Goal: Information Seeking & Learning: Learn about a topic

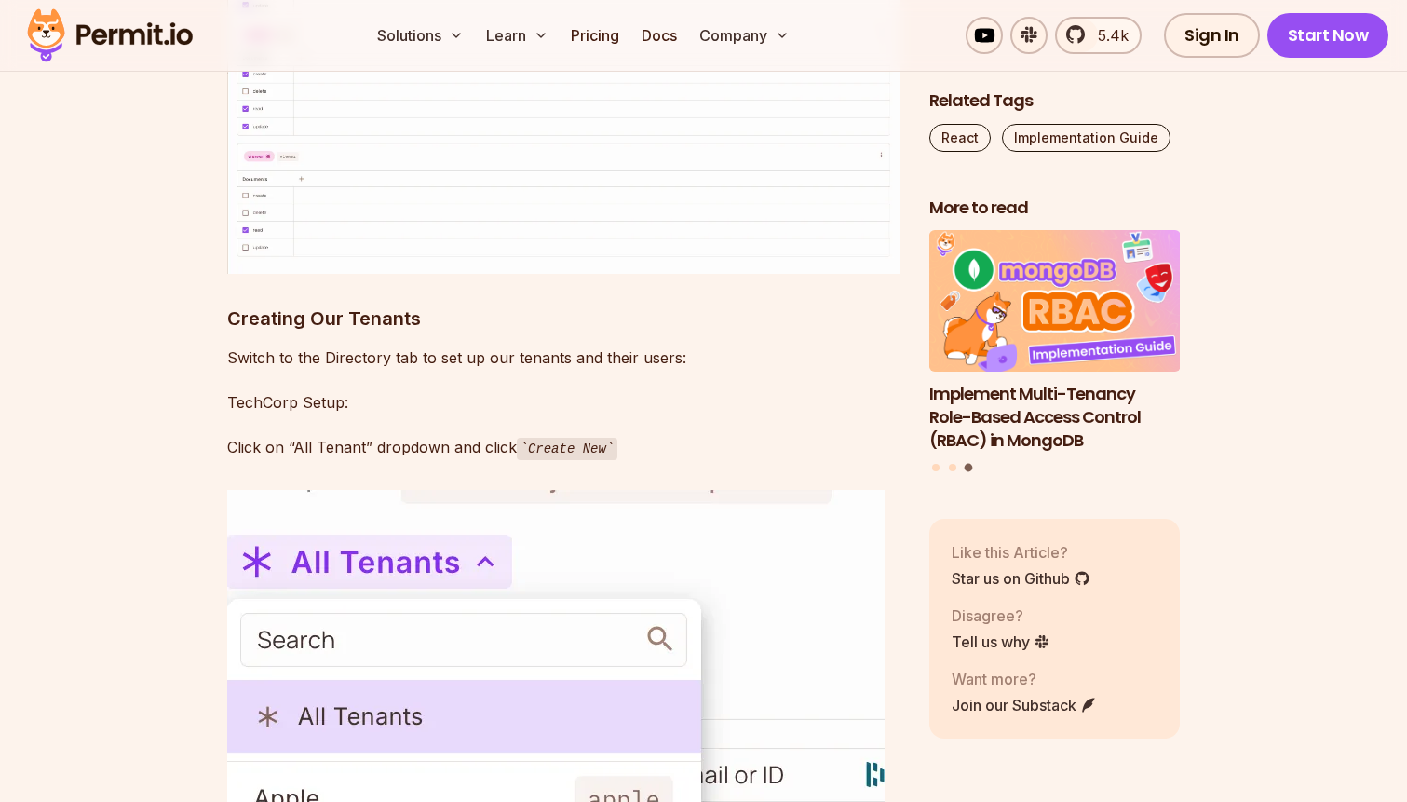
scroll to position [11359, 0]
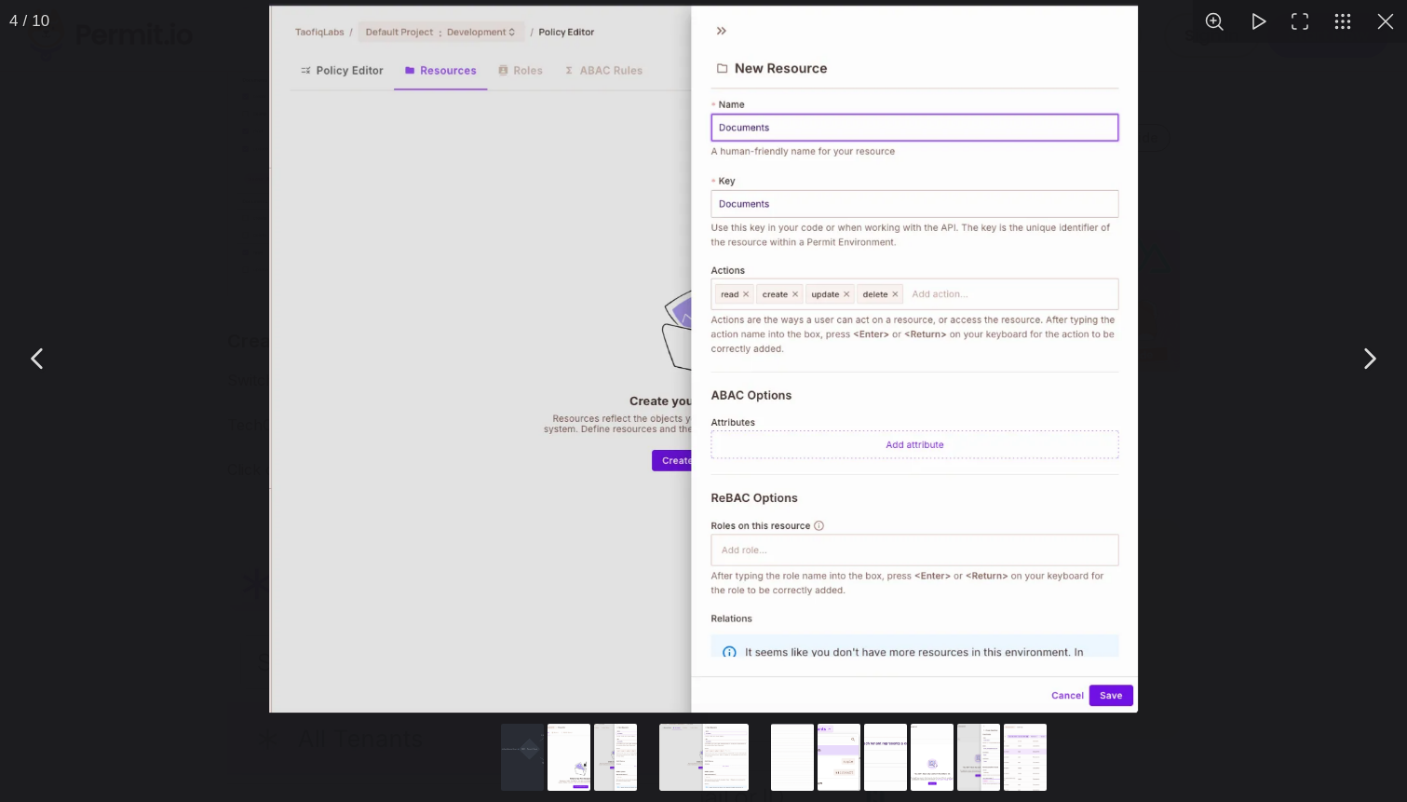
click at [83, 584] on div "You can close this modal content with the ESC key" at bounding box center [703, 358] width 1407 height 716
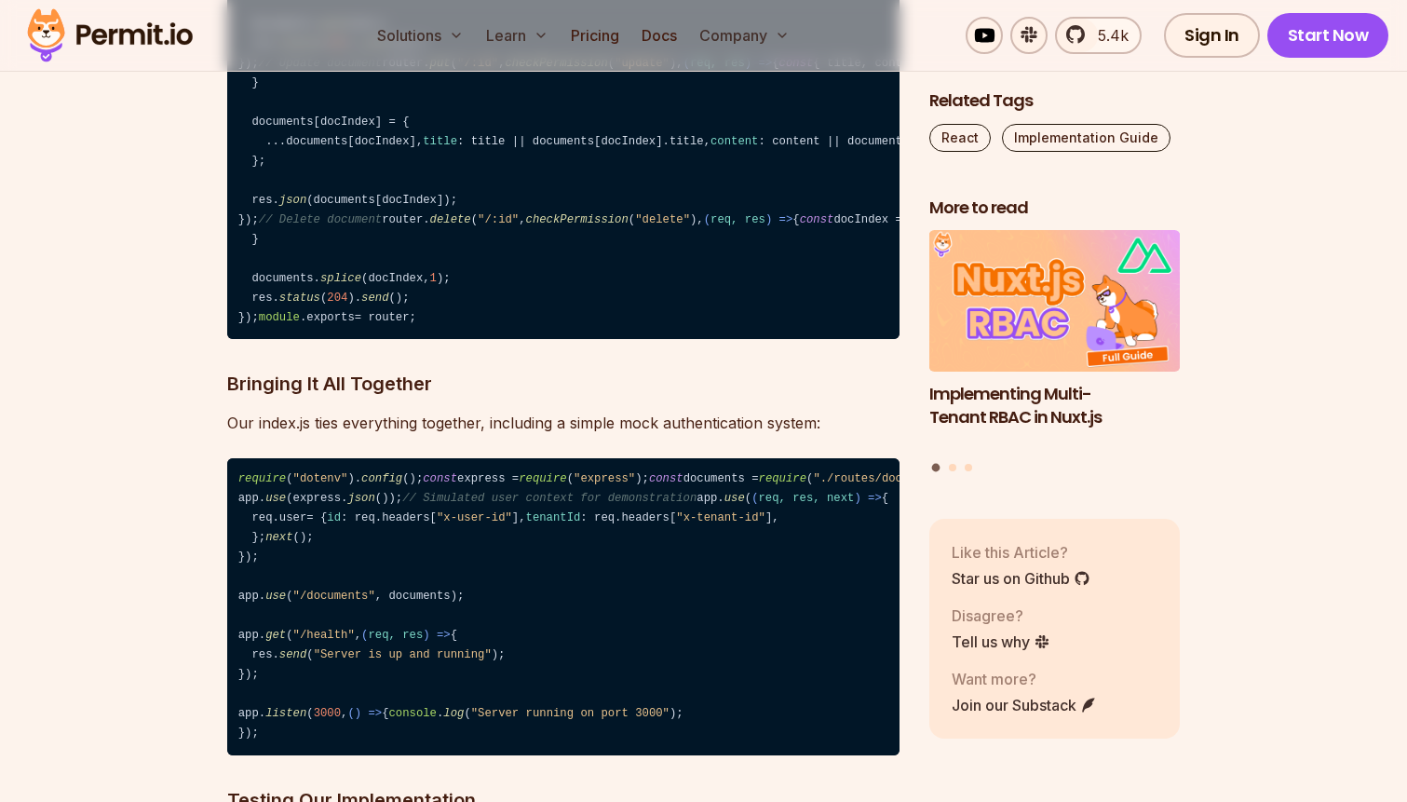
scroll to position [16512, 0]
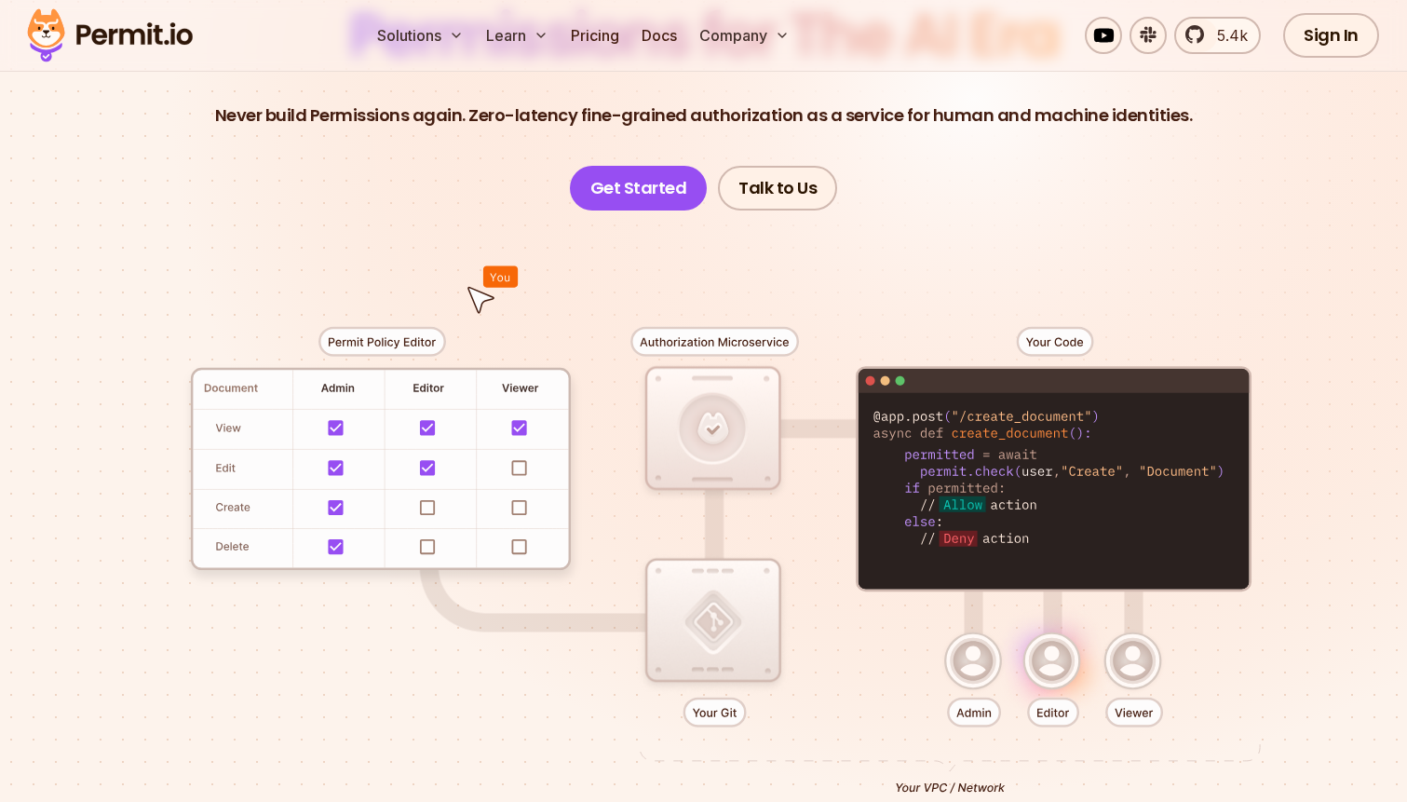
scroll to position [237, 0]
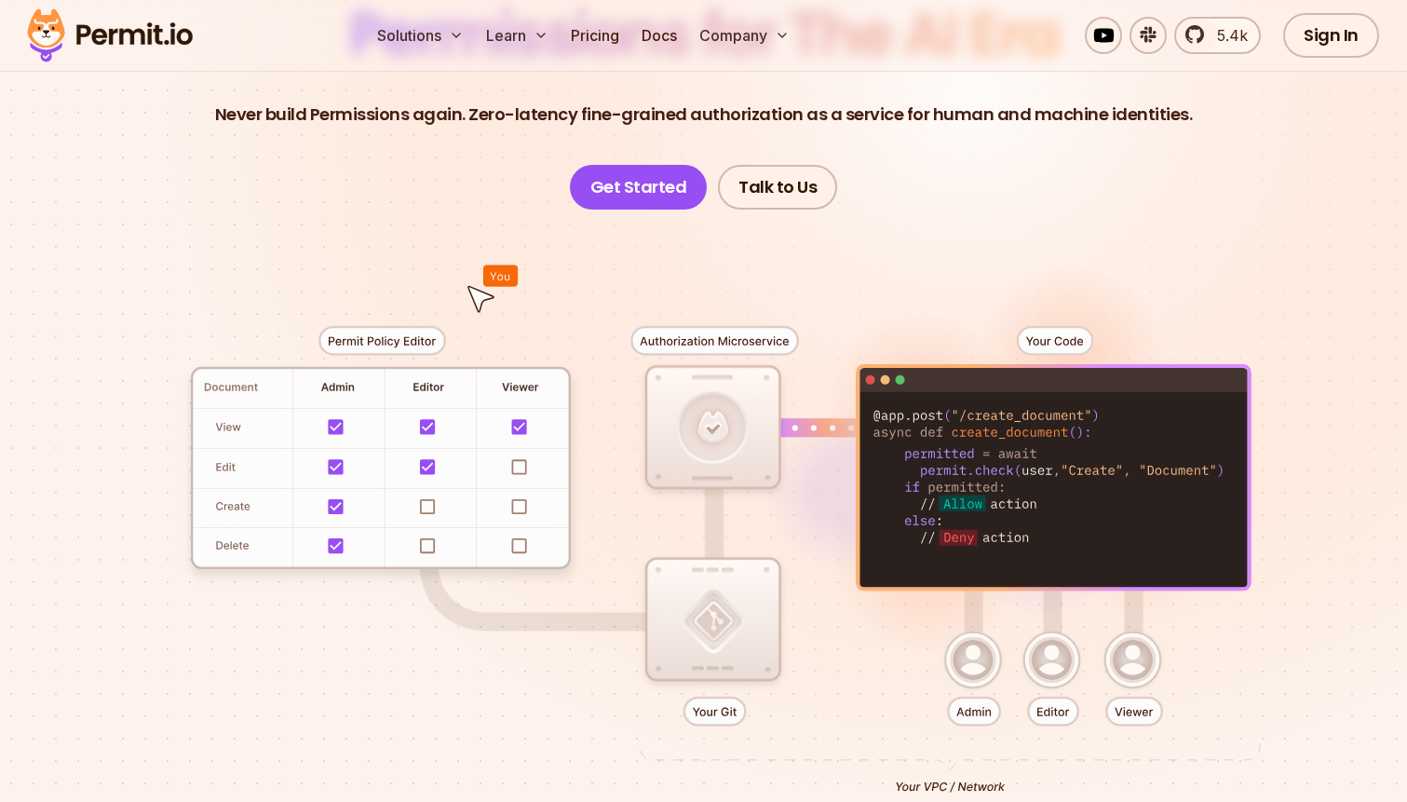
click at [709, 723] on div at bounding box center [704, 552] width 1304 height 685
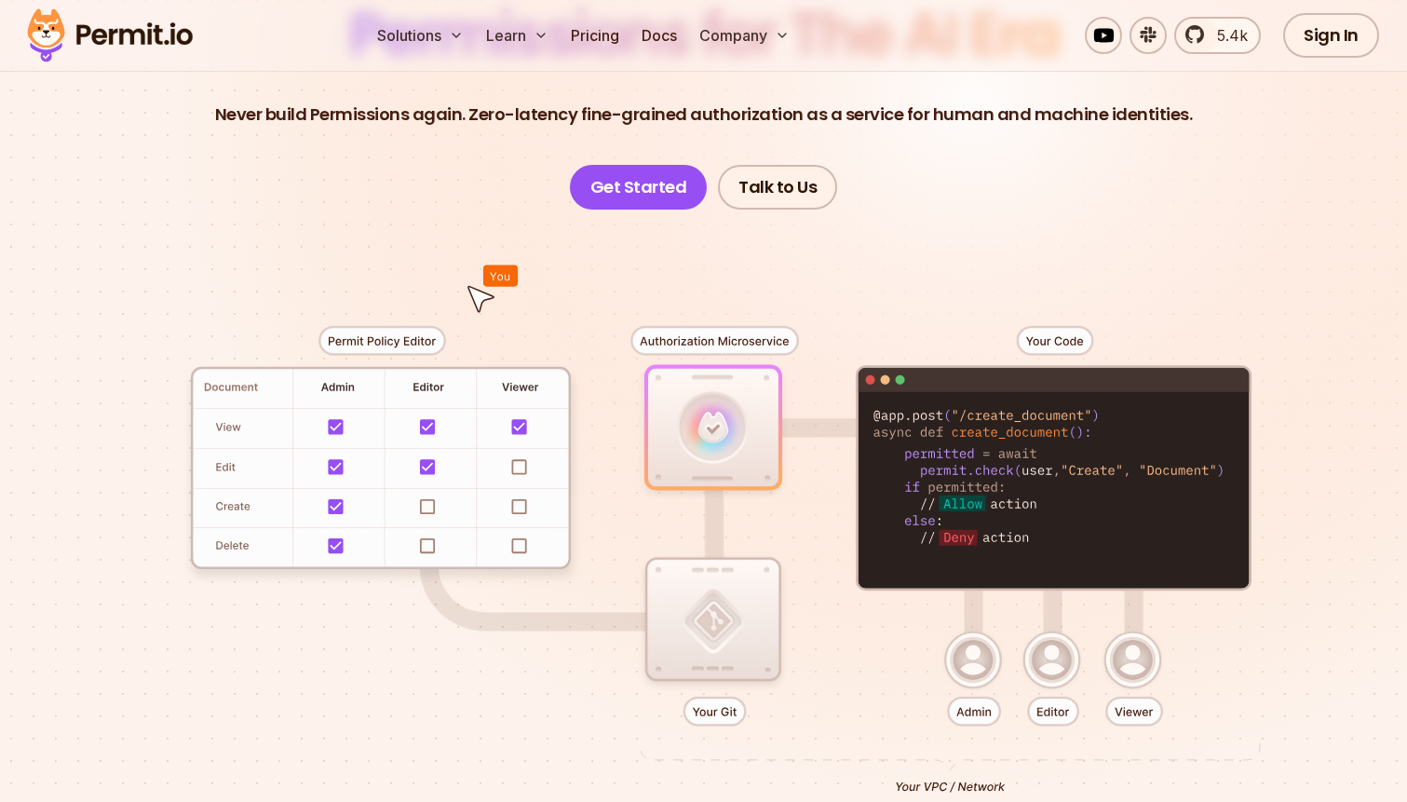
drag, startPoint x: 709, startPoint y: 661, endPoint x: 861, endPoint y: 522, distance: 206.4
click at [861, 522] on div at bounding box center [704, 552] width 1304 height 685
drag, startPoint x: 941, startPoint y: 485, endPoint x: 918, endPoint y: 535, distance: 54.2
click at [918, 535] on div at bounding box center [704, 552] width 1304 height 685
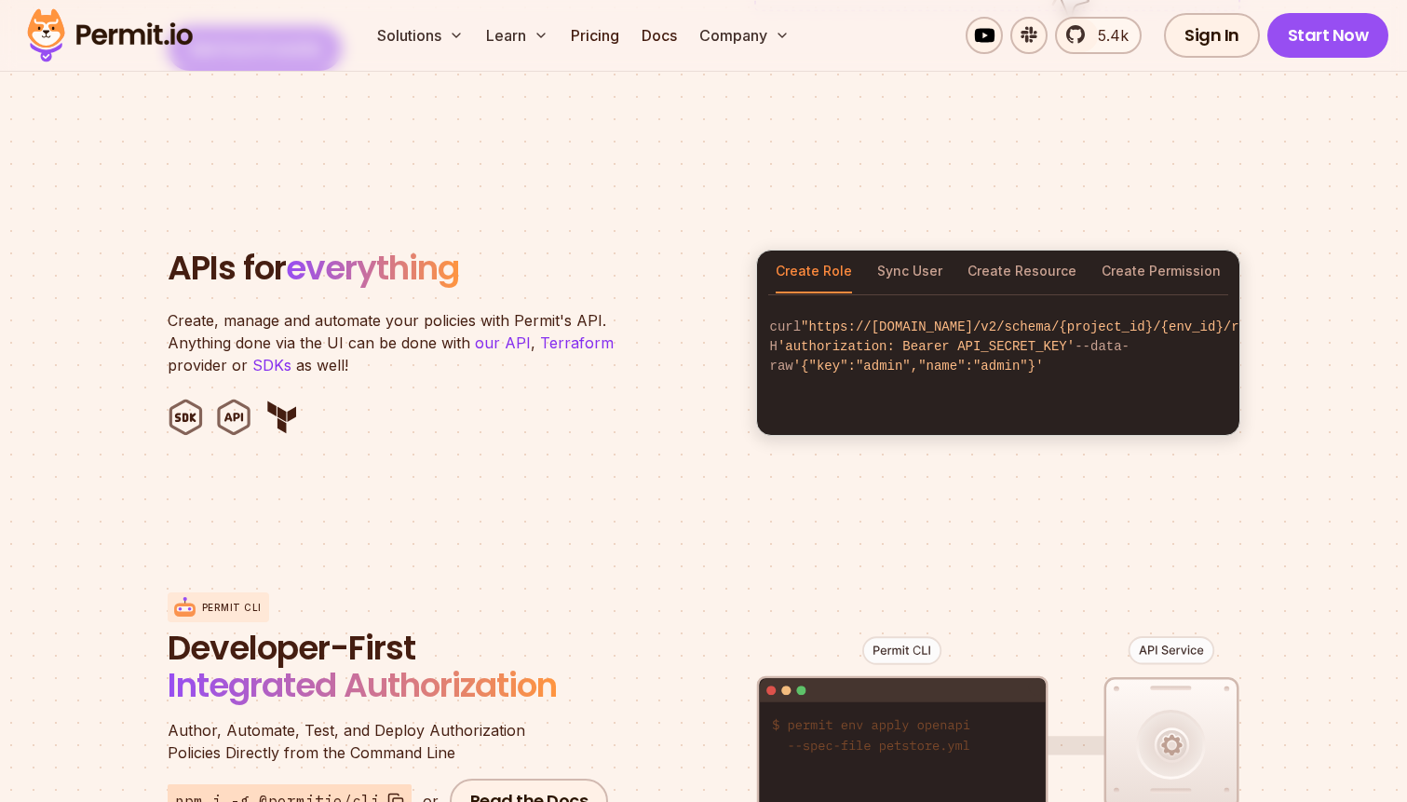
scroll to position [1815, 0]
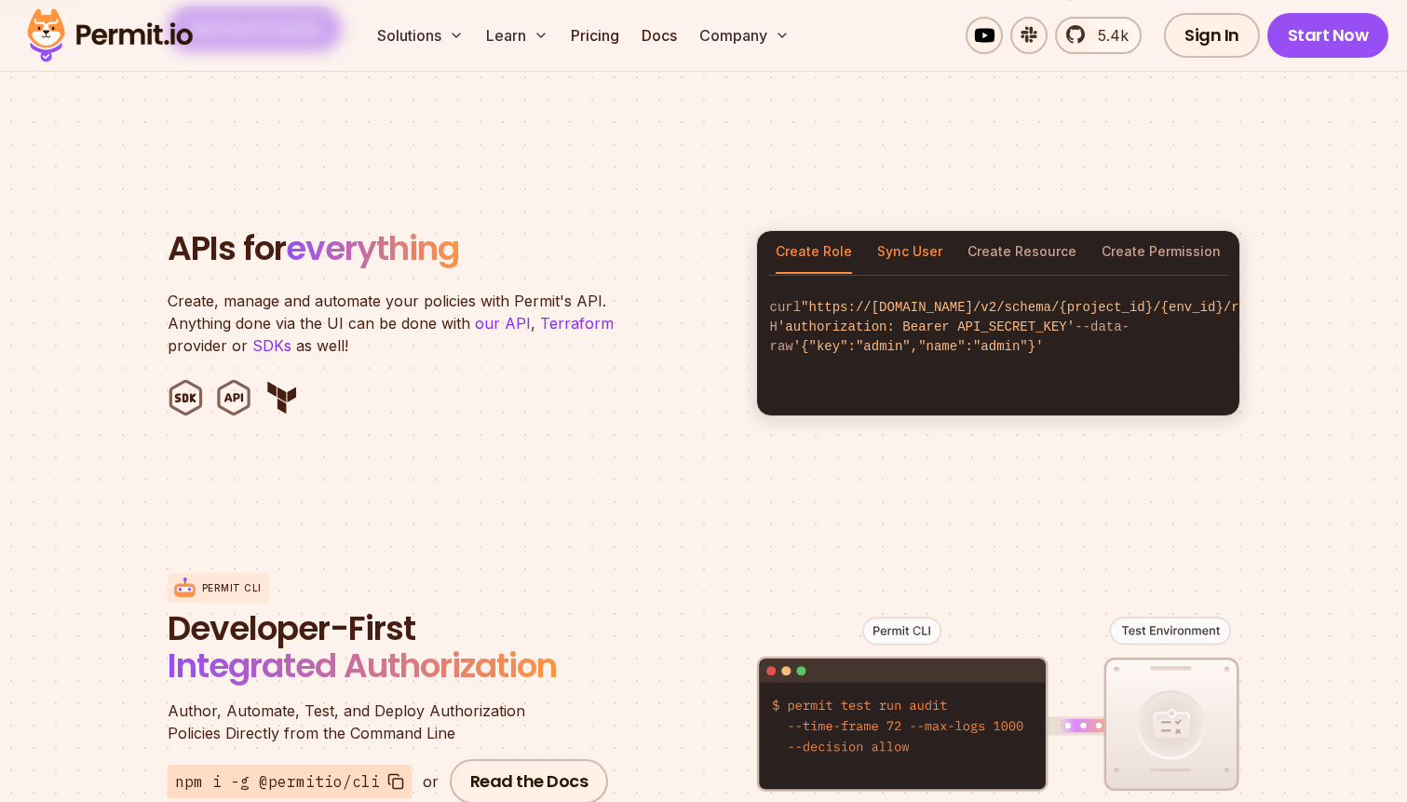
click at [901, 231] on button "Sync User" at bounding box center [909, 252] width 65 height 43
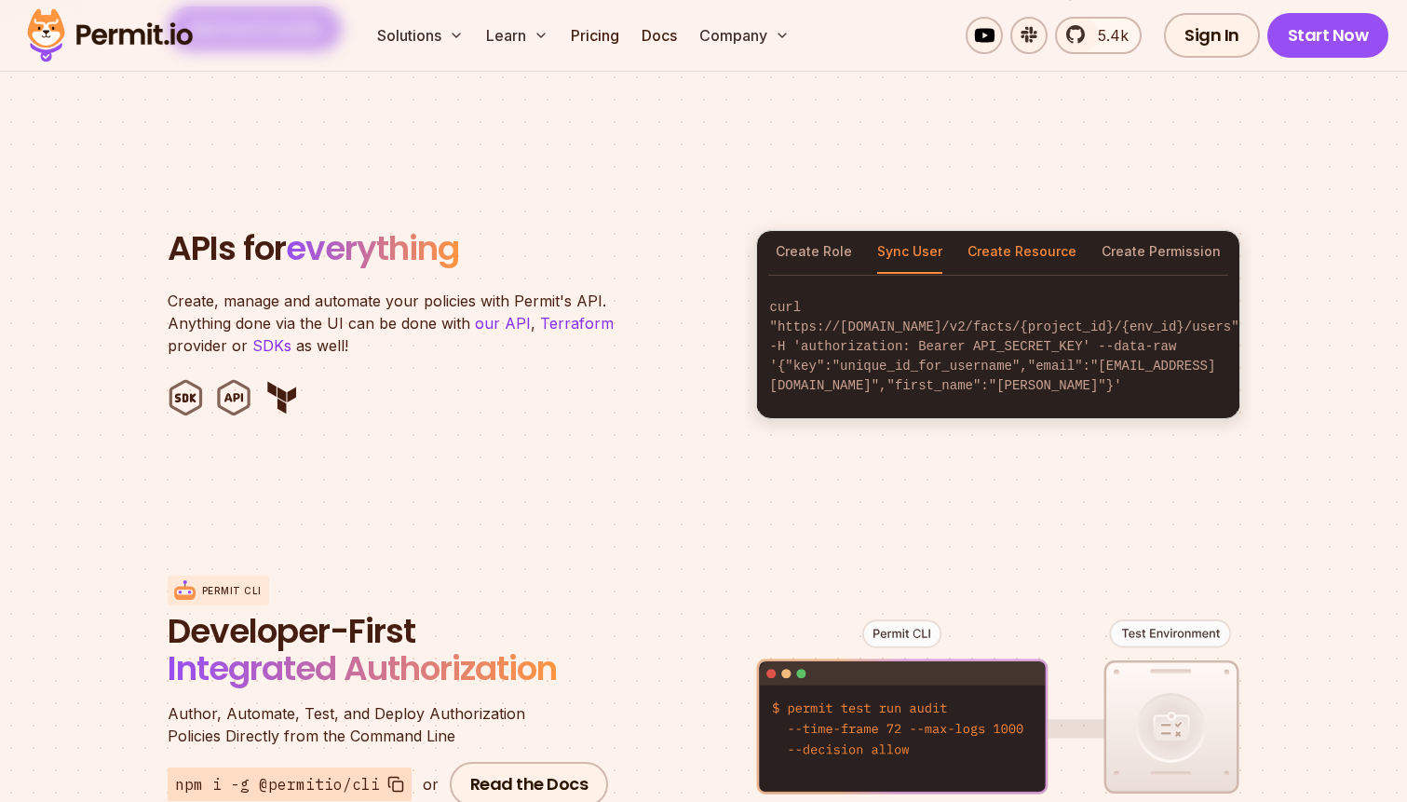
click at [976, 233] on button "Create Resource" at bounding box center [1022, 252] width 109 height 43
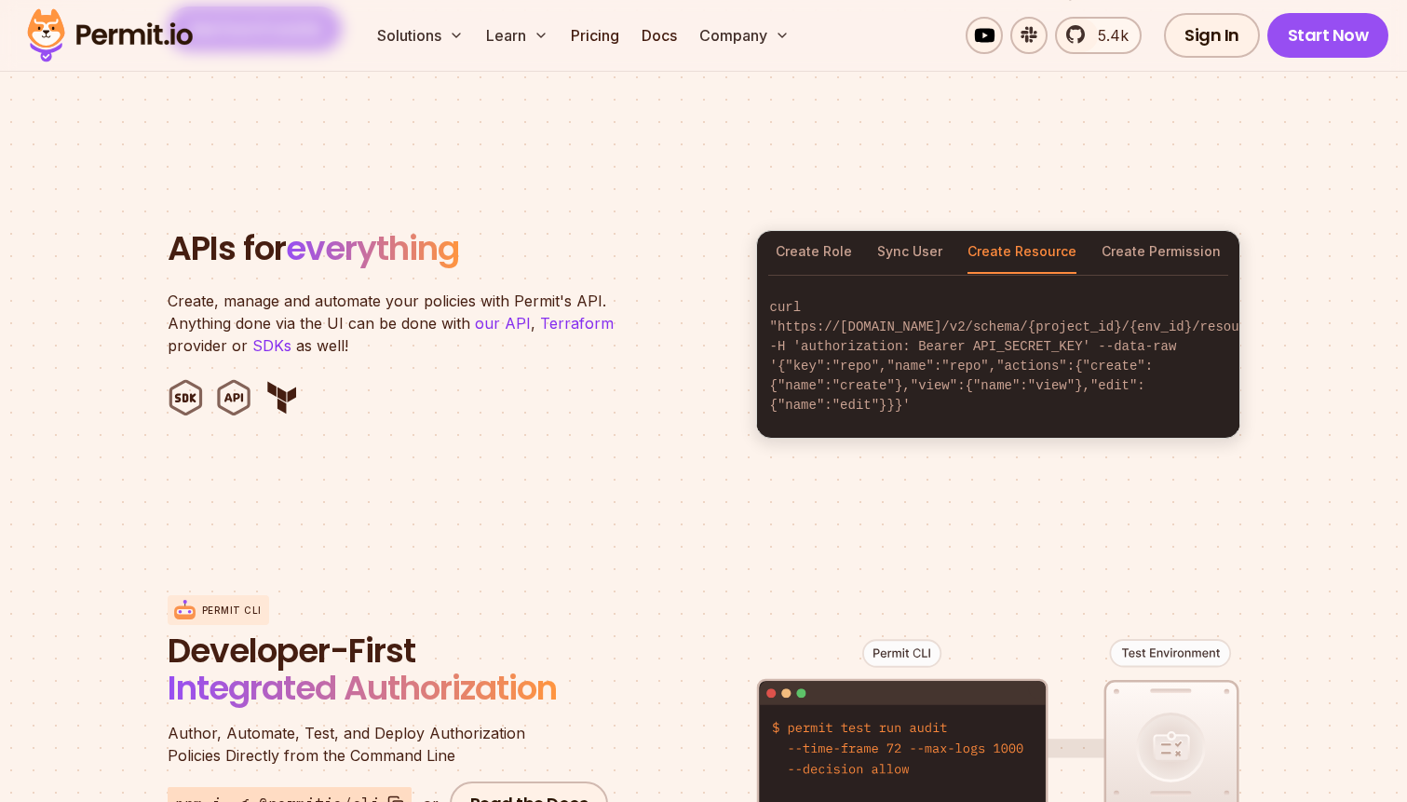
click at [1083, 237] on div "Create Role Sync User Create Resource Create Permission" at bounding box center [998, 252] width 482 height 43
click at [1139, 237] on button "Create Permission" at bounding box center [1161, 252] width 119 height 43
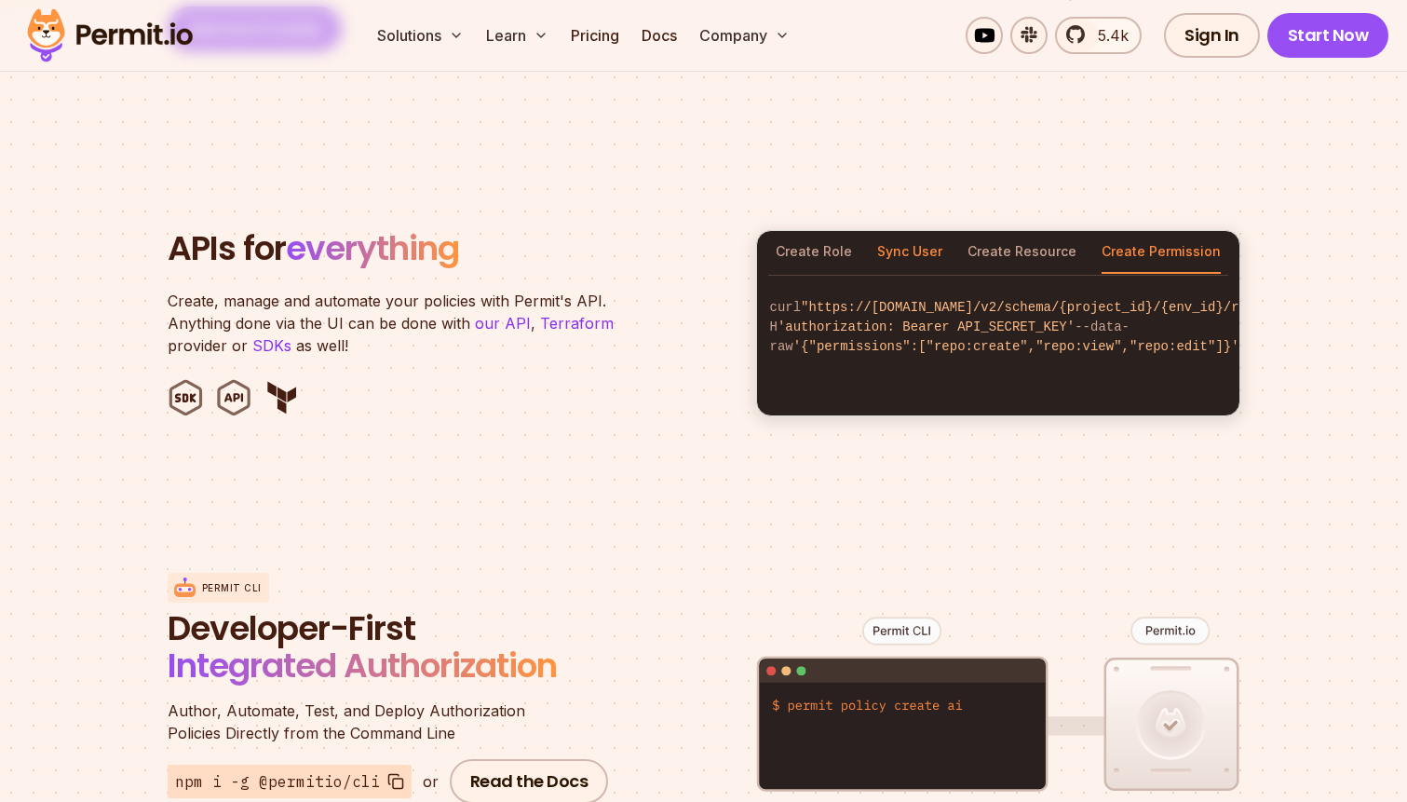
click at [915, 231] on button "Sync User" at bounding box center [909, 252] width 65 height 43
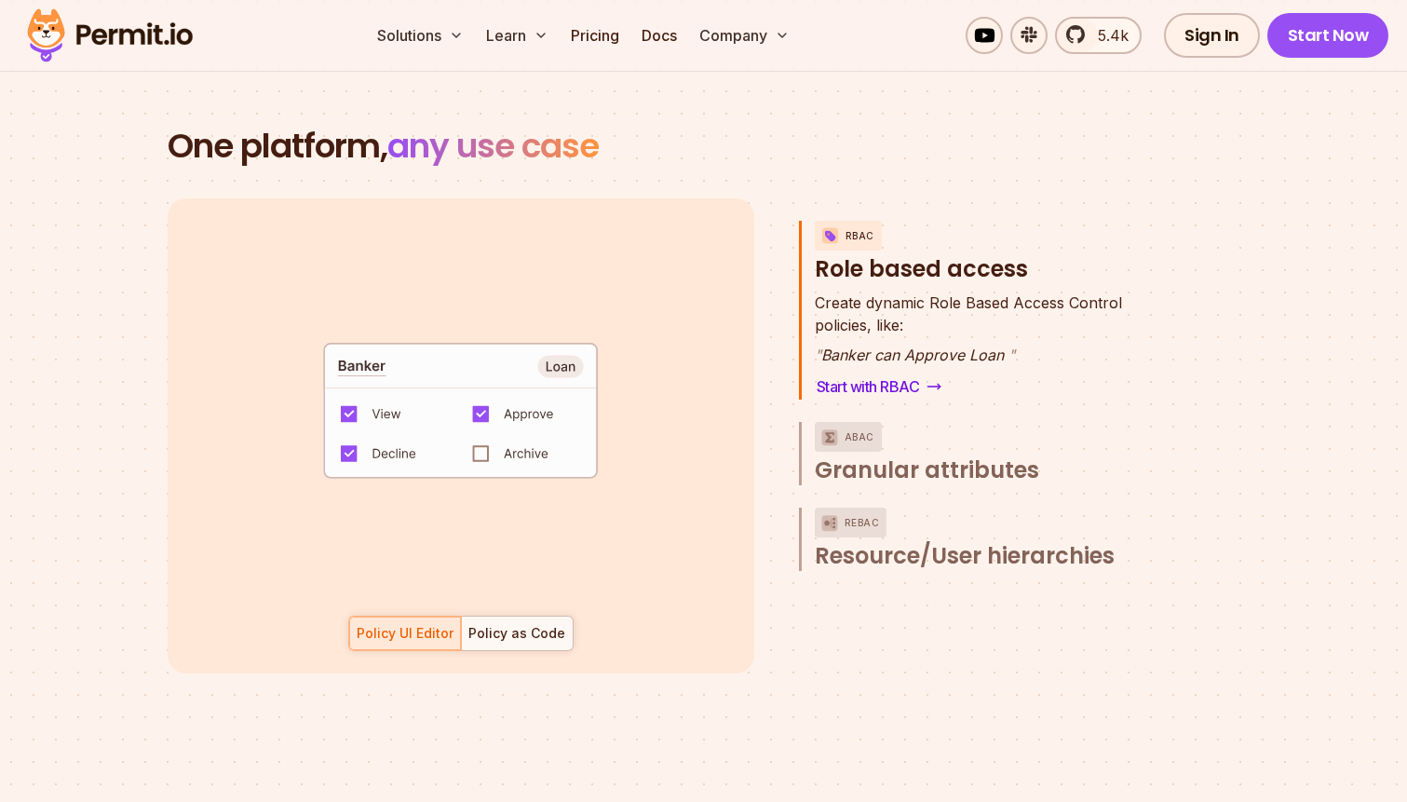
scroll to position [2746, 0]
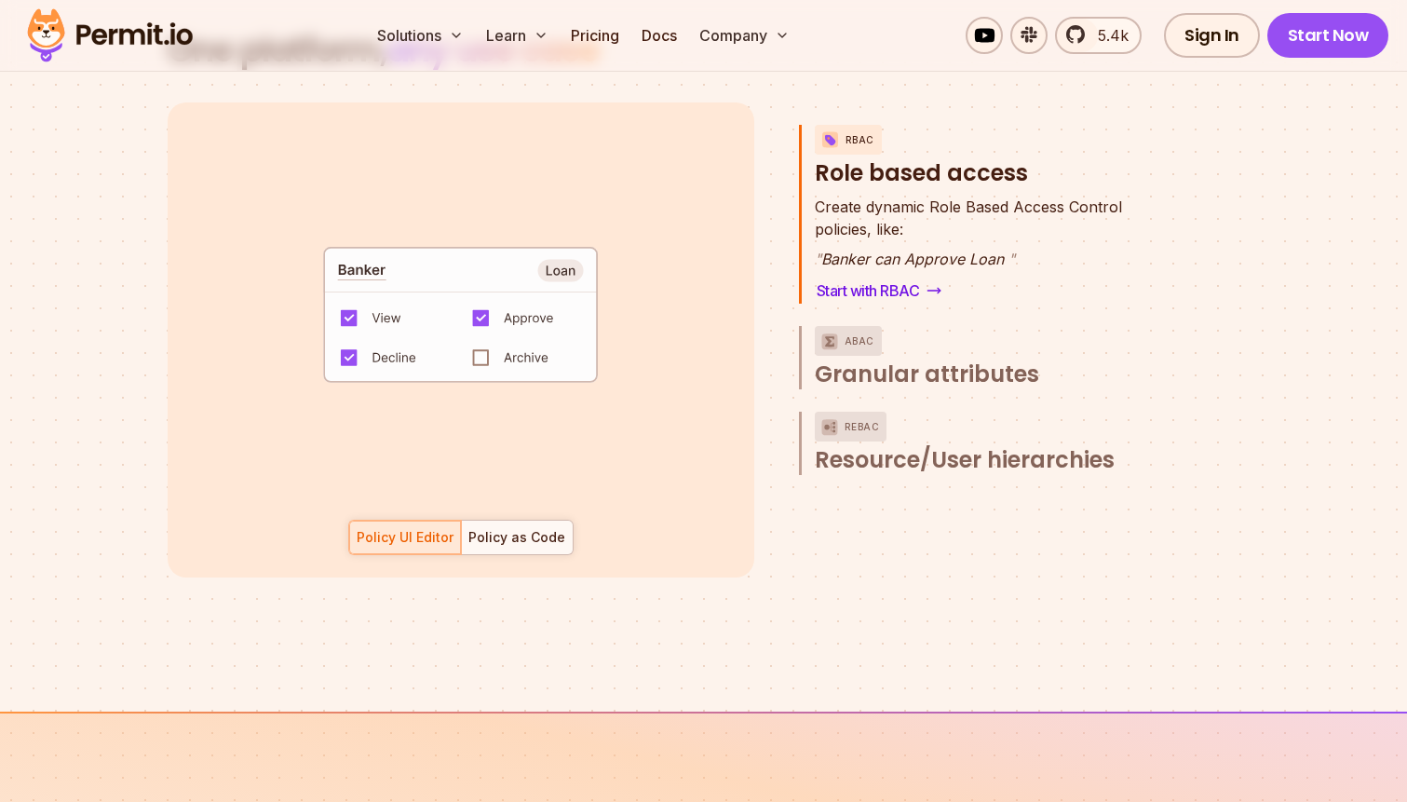
click at [517, 332] on code "default allow := false allow if { some role in data.users[input.user].roles act…" at bounding box center [460, 321] width 386 height 160
click at [413, 370] on span ""Approve"" at bounding box center [378, 377] width 71 height 15
click at [508, 528] on div "Policy as Code" at bounding box center [516, 537] width 97 height 19
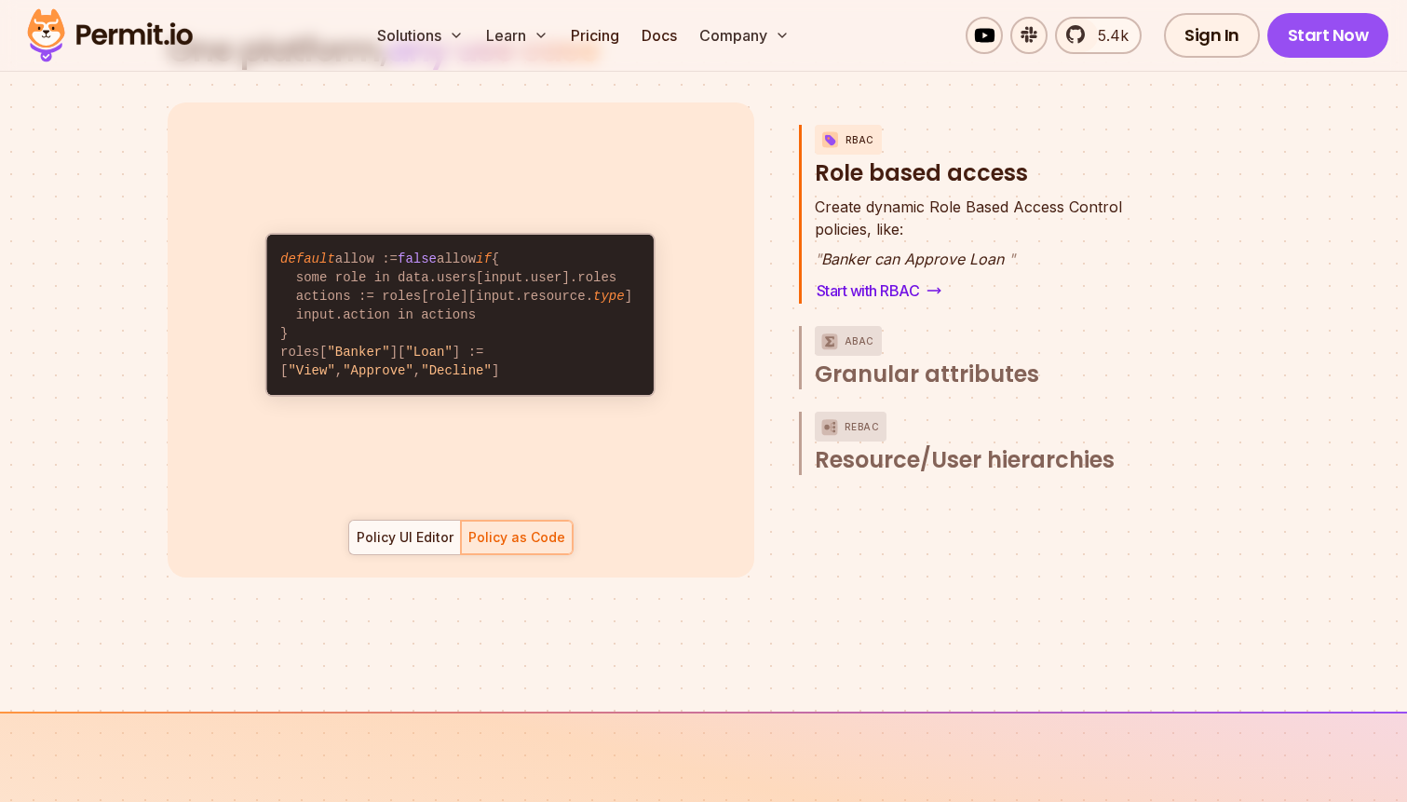
drag, startPoint x: 414, startPoint y: 506, endPoint x: 435, endPoint y: 506, distance: 20.5
click at [414, 528] on div "Policy UI Editor" at bounding box center [405, 537] width 97 height 19
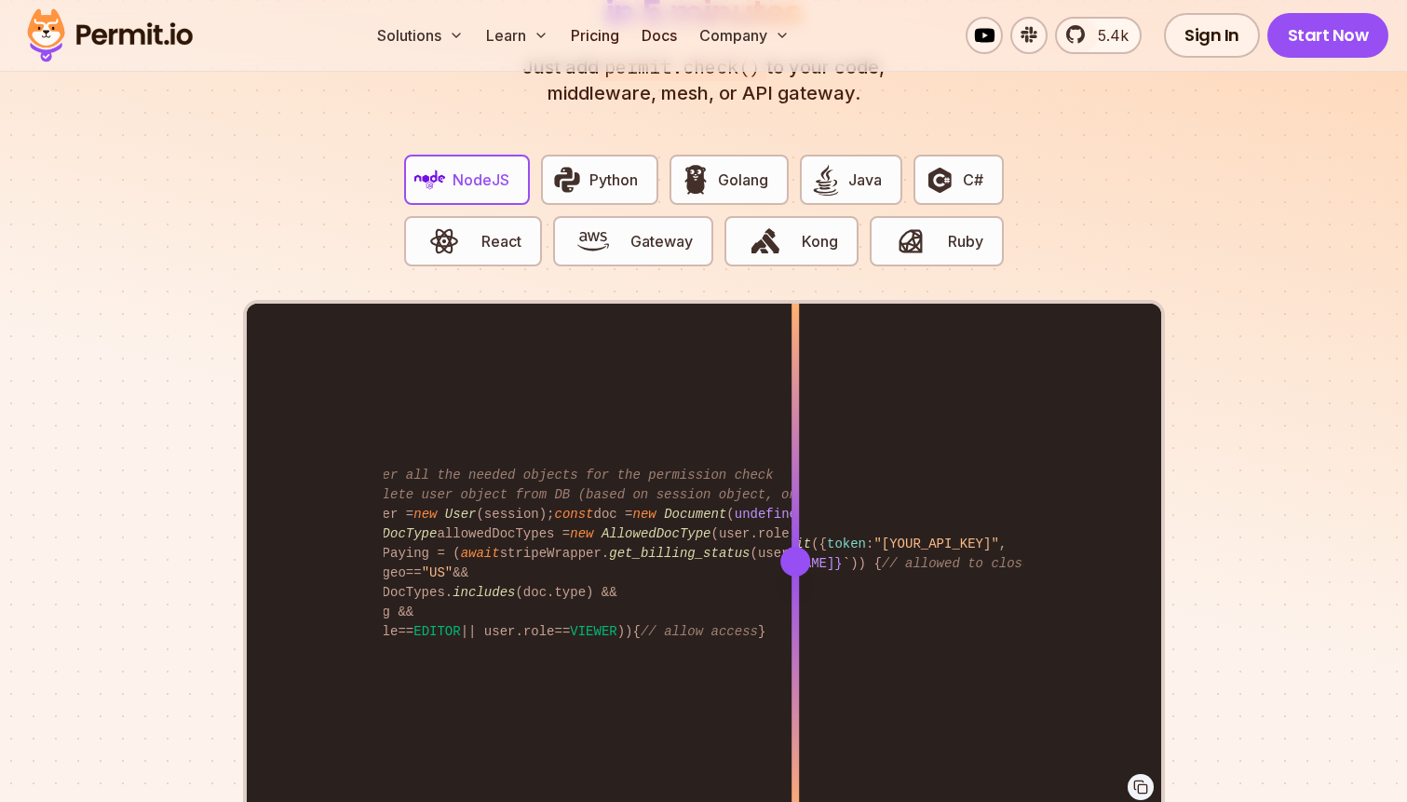
scroll to position [0, 0]
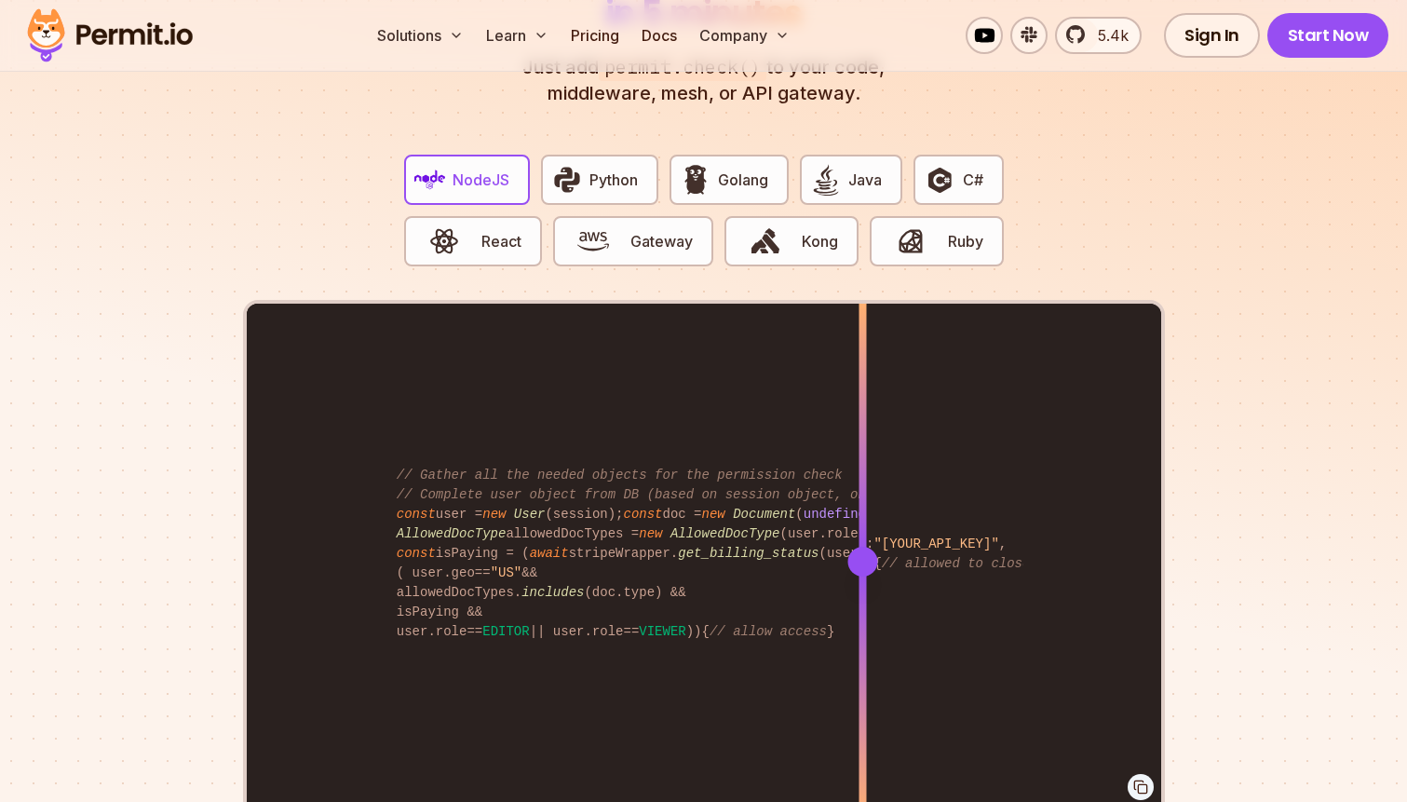
drag, startPoint x: 796, startPoint y: 539, endPoint x: 915, endPoint y: 508, distance: 122.2
click at [866, 508] on div at bounding box center [862, 561] width 7 height 514
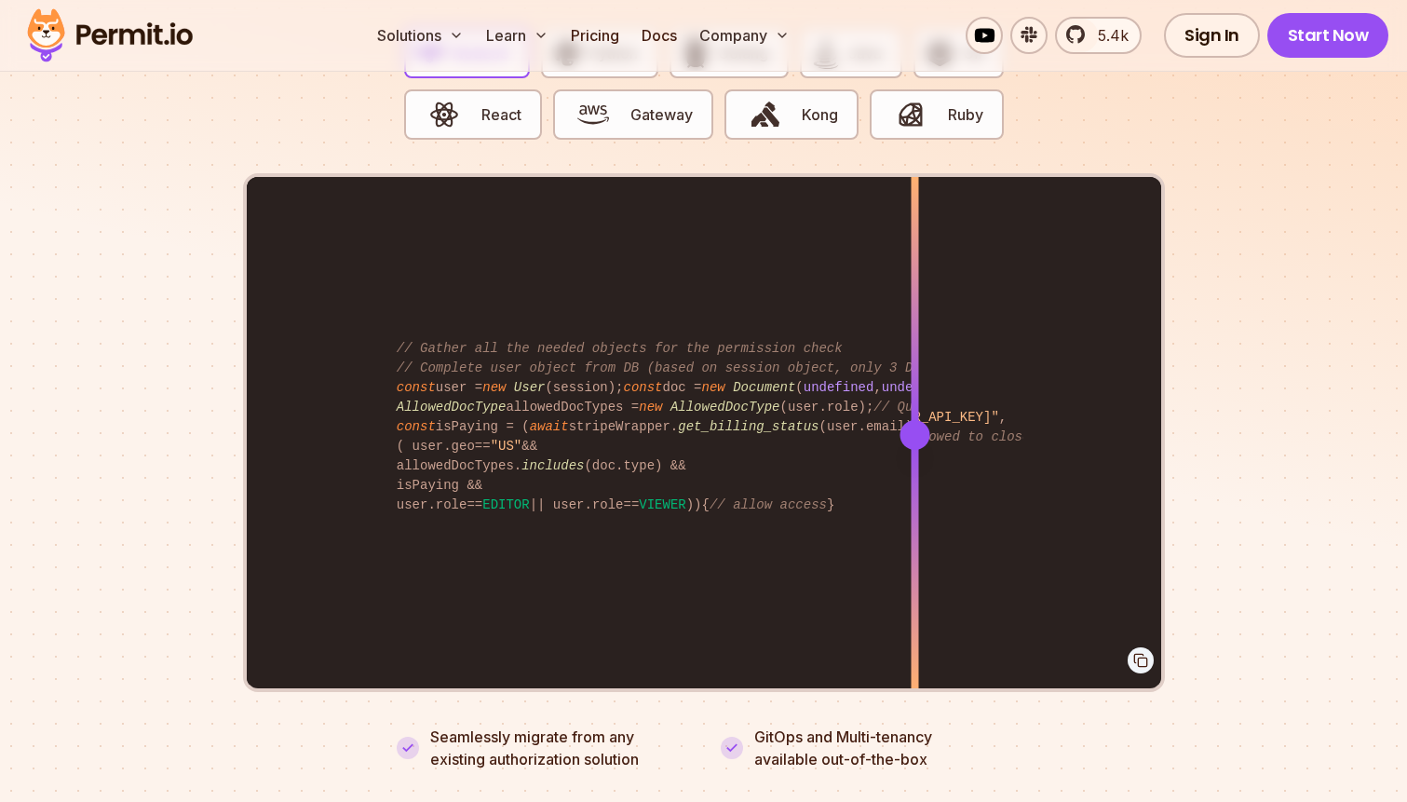
scroll to position [3763, 0]
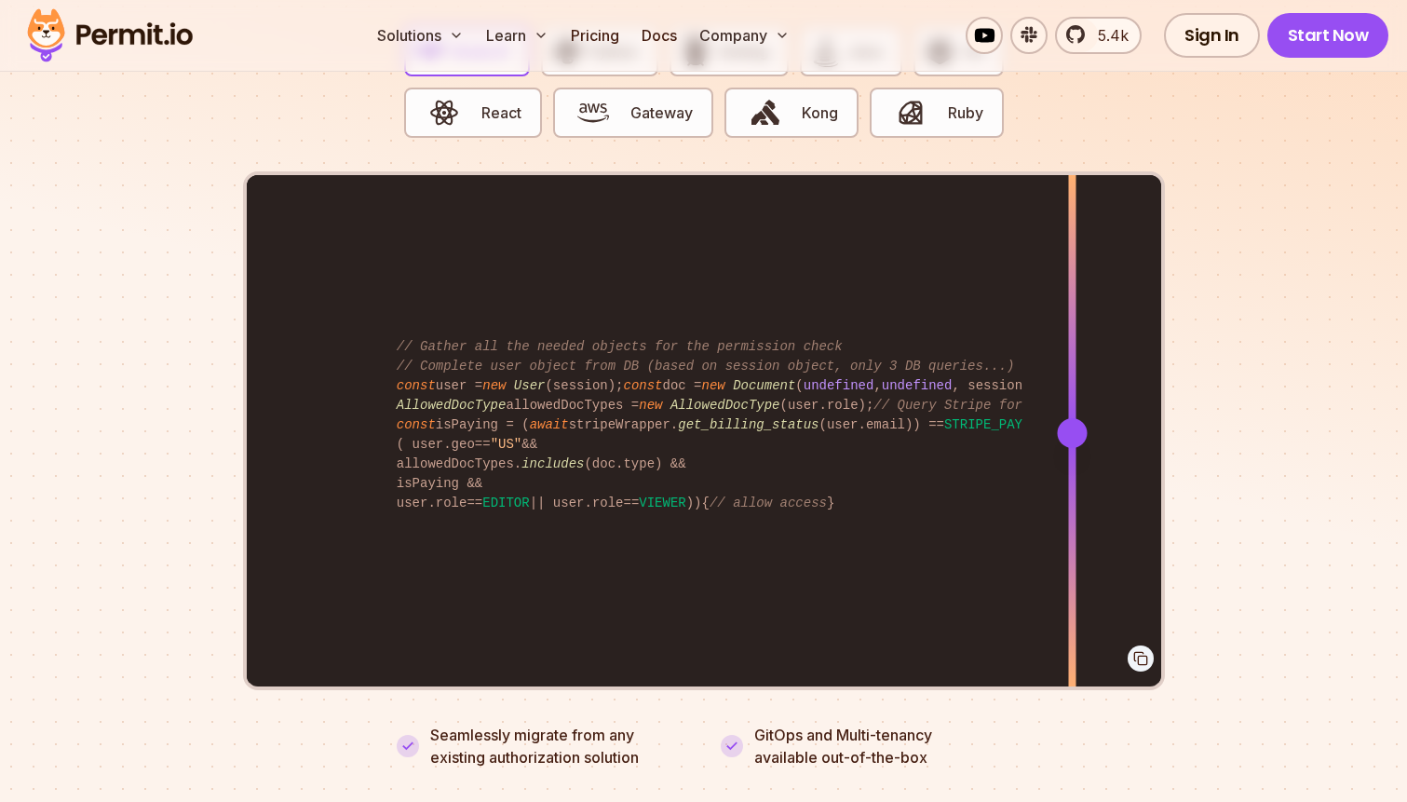
drag, startPoint x: 913, startPoint y: 404, endPoint x: 1047, endPoint y: 411, distance: 134.3
click at [1057, 418] on div at bounding box center [1072, 433] width 30 height 30
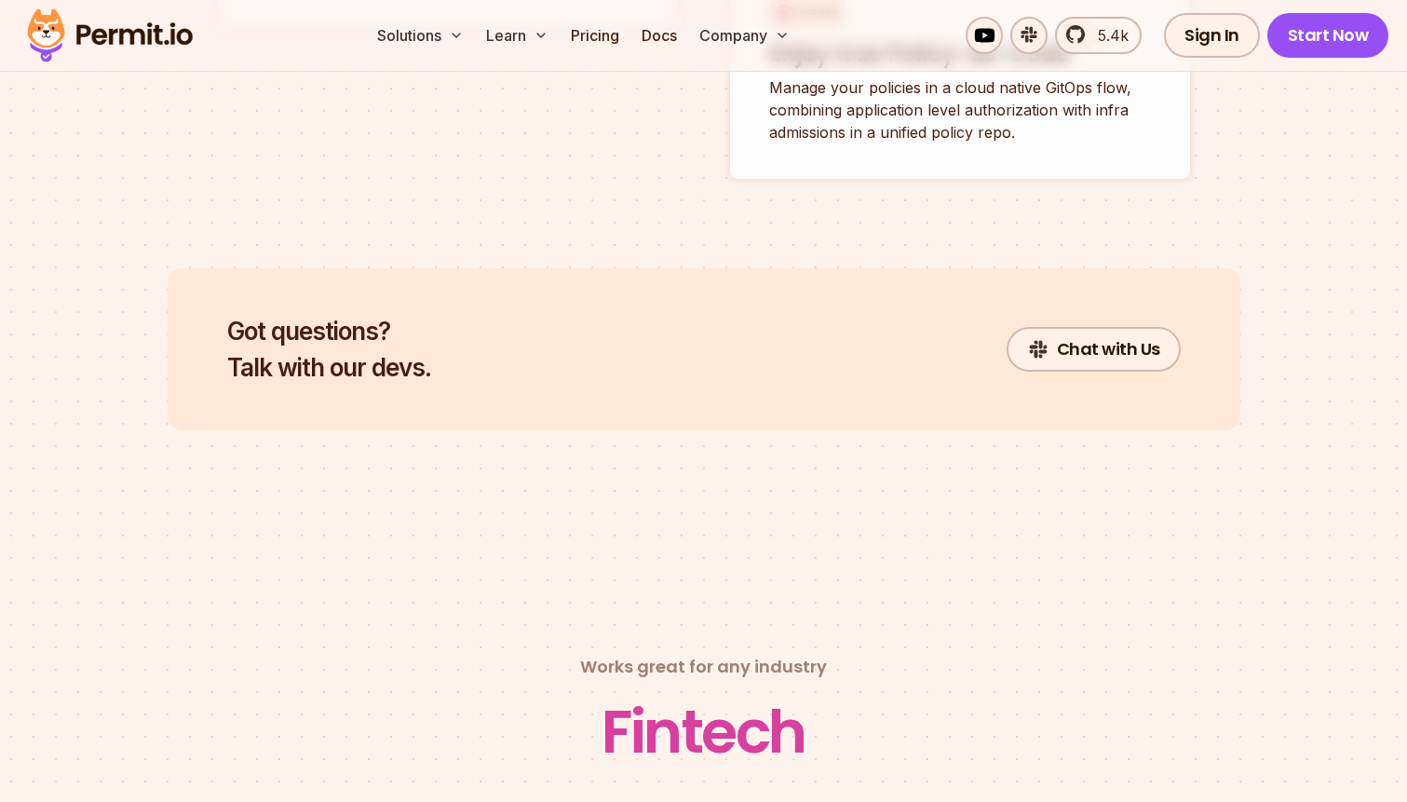
scroll to position [7571, 0]
